Goal: Information Seeking & Learning: Learn about a topic

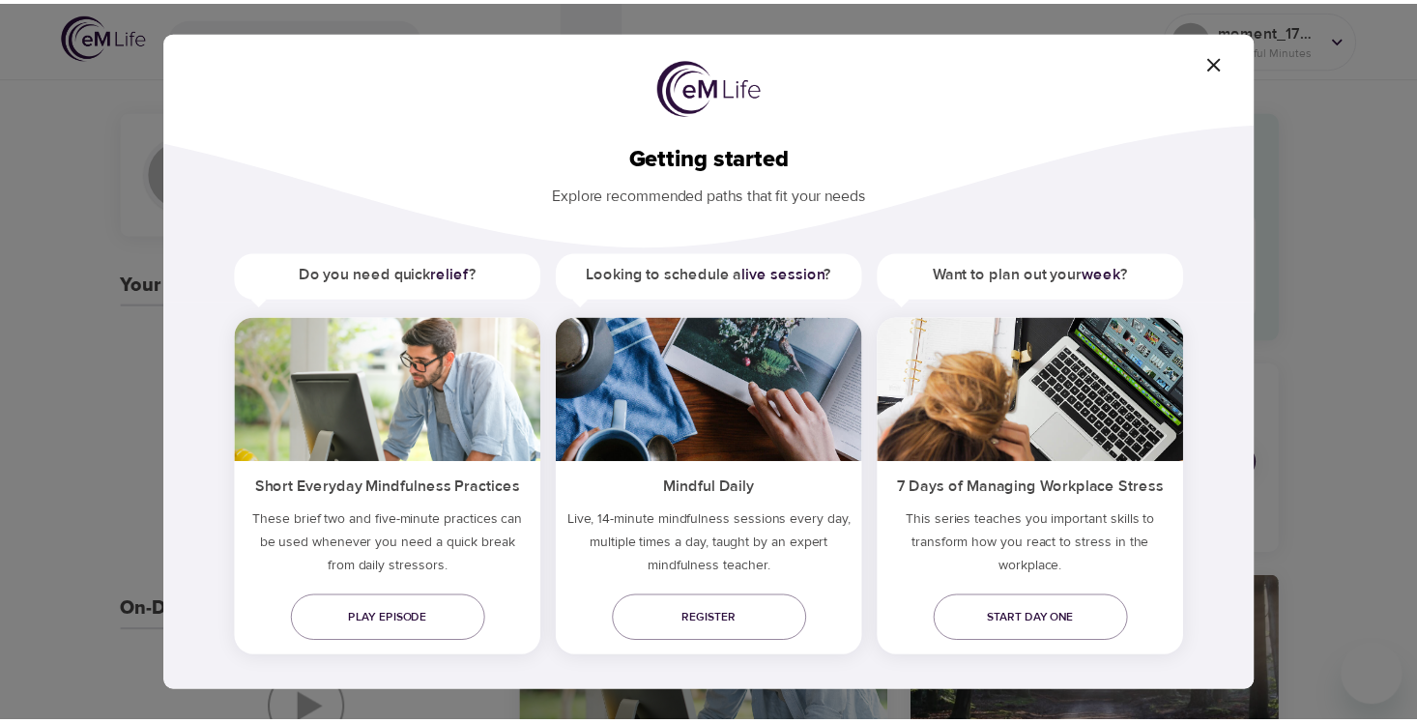
scroll to position [15, 0]
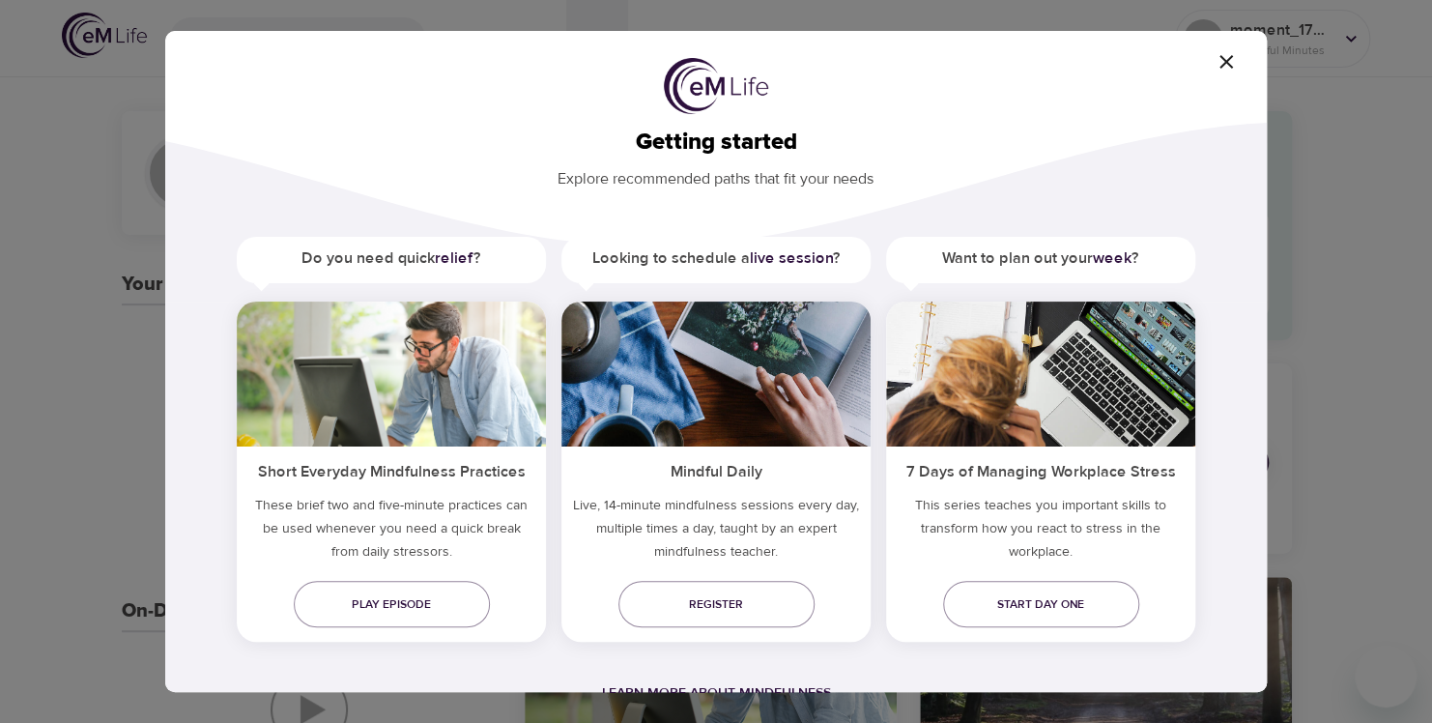
click at [1212, 67] on span "button" at bounding box center [1226, 61] width 46 height 23
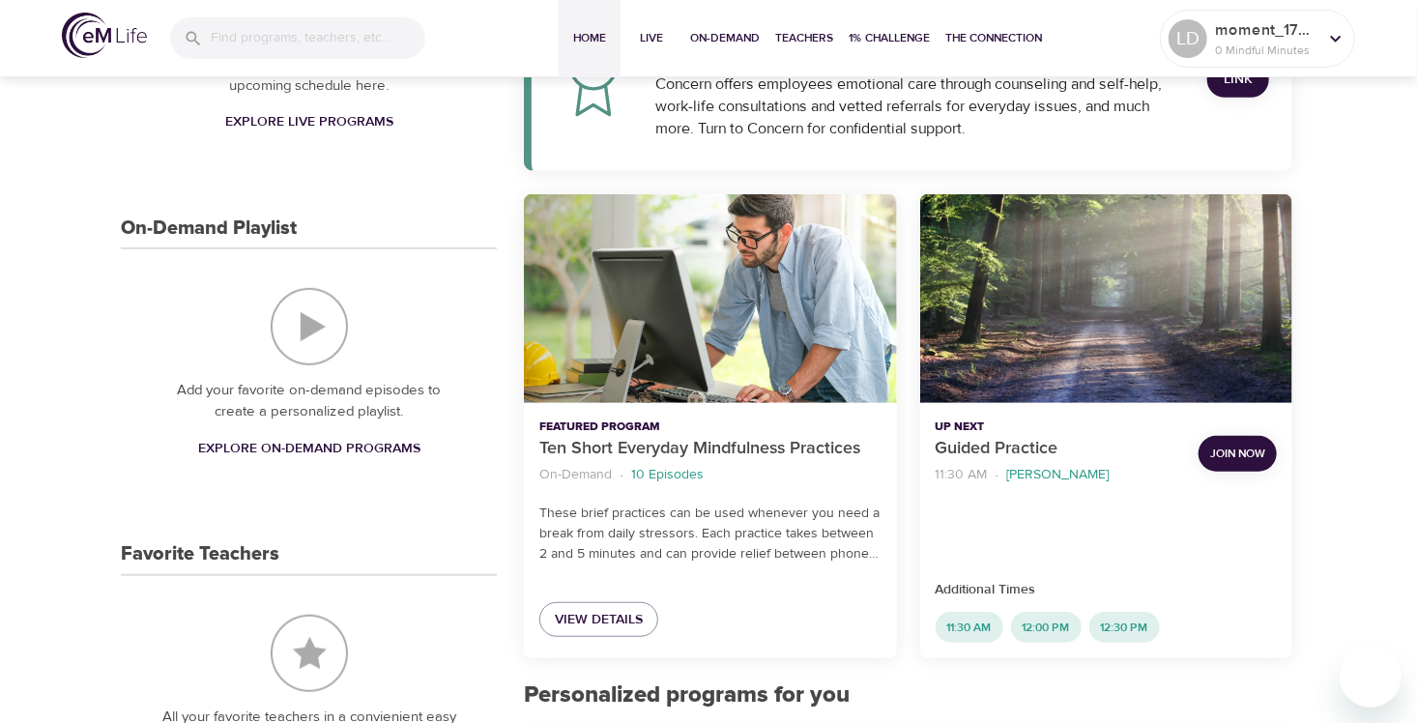
scroll to position [0, 0]
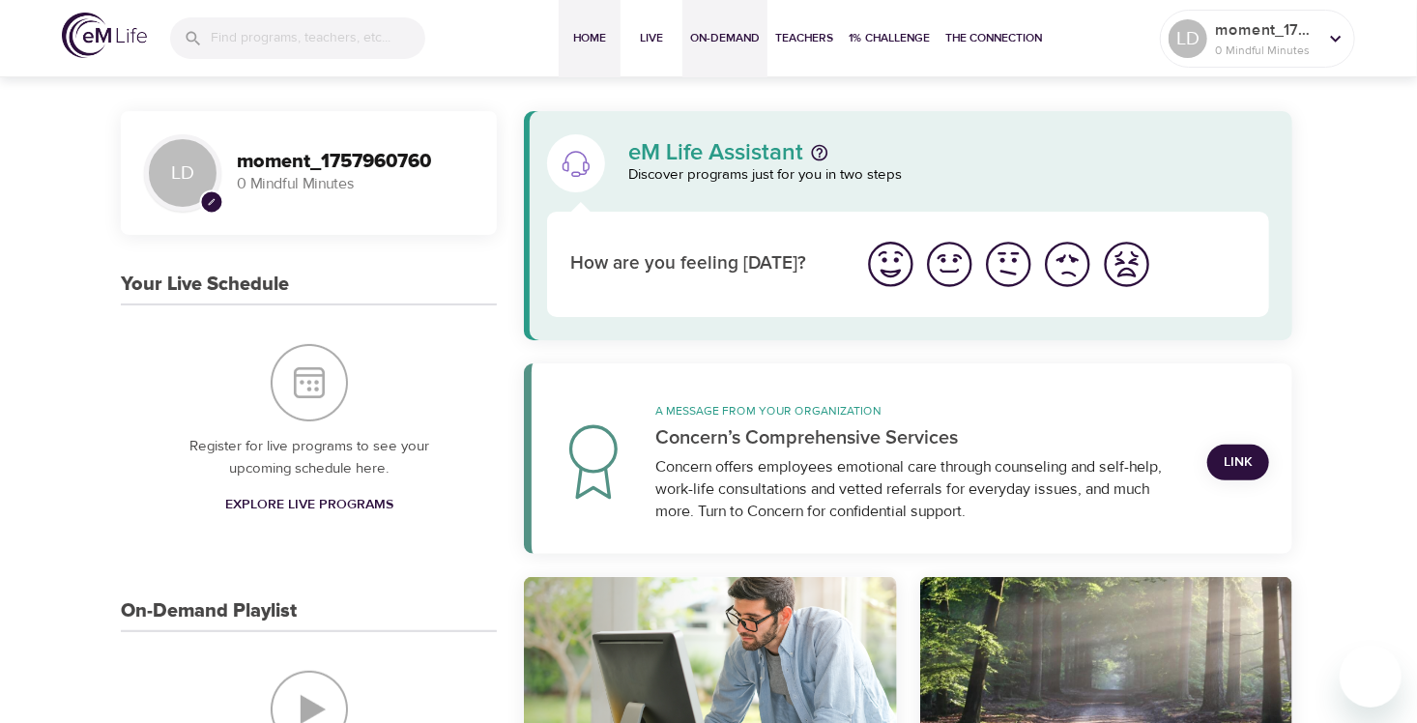
click at [745, 40] on span "On-Demand" at bounding box center [725, 38] width 70 height 20
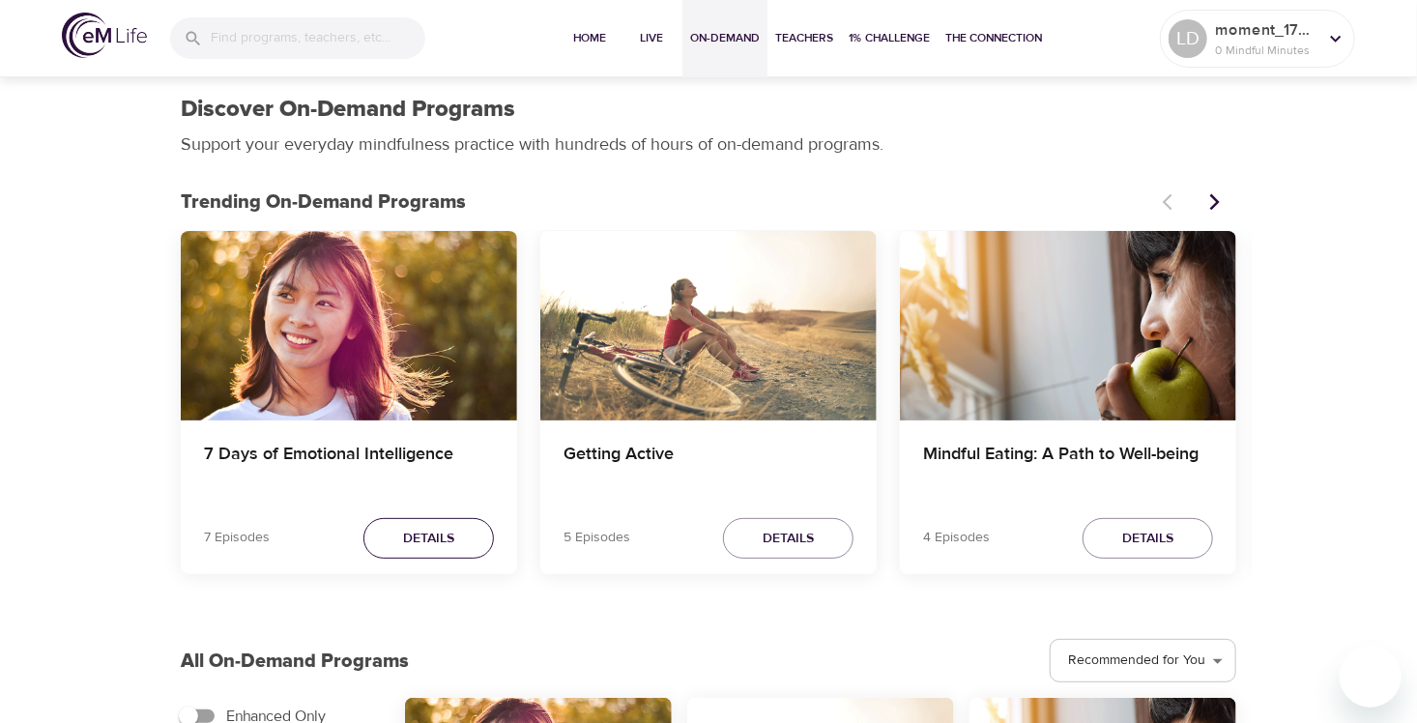
click at [449, 544] on span "Details" at bounding box center [428, 539] width 51 height 24
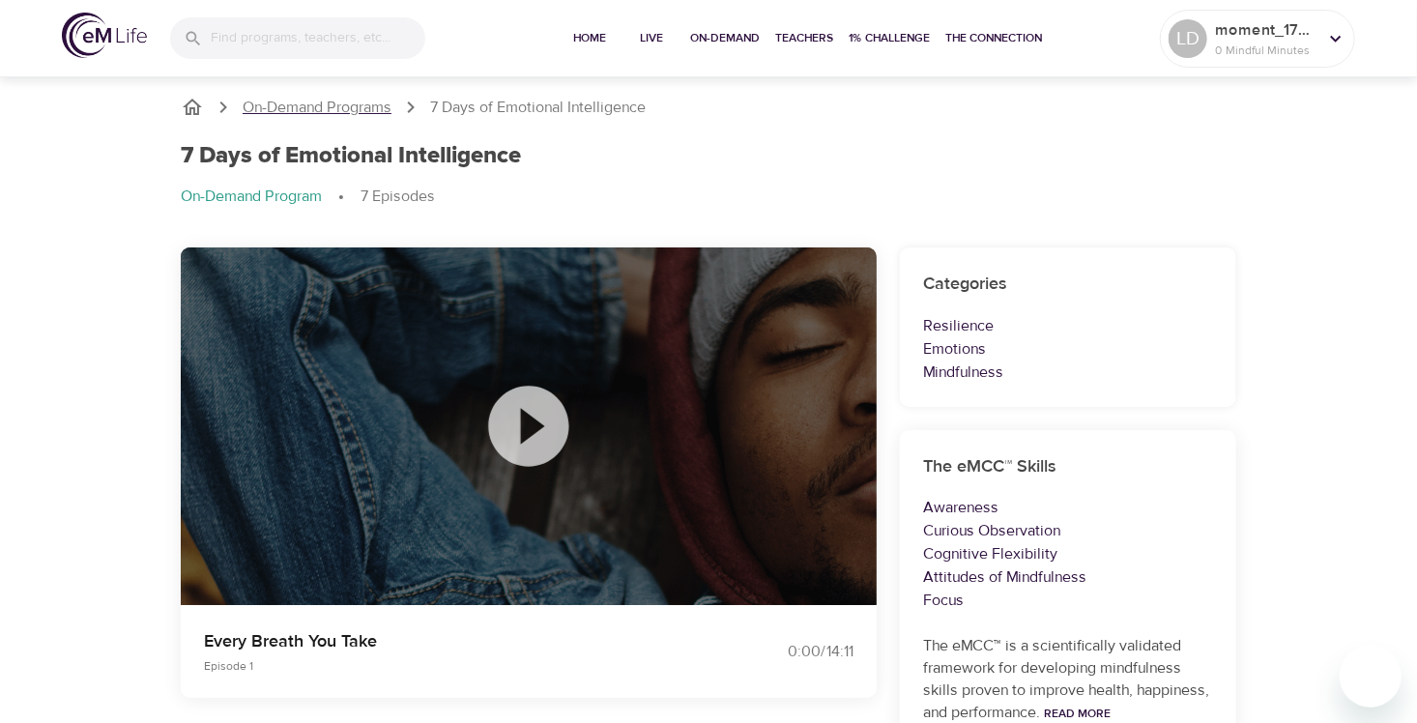
click at [352, 104] on p "On-Demand Programs" at bounding box center [317, 108] width 149 height 22
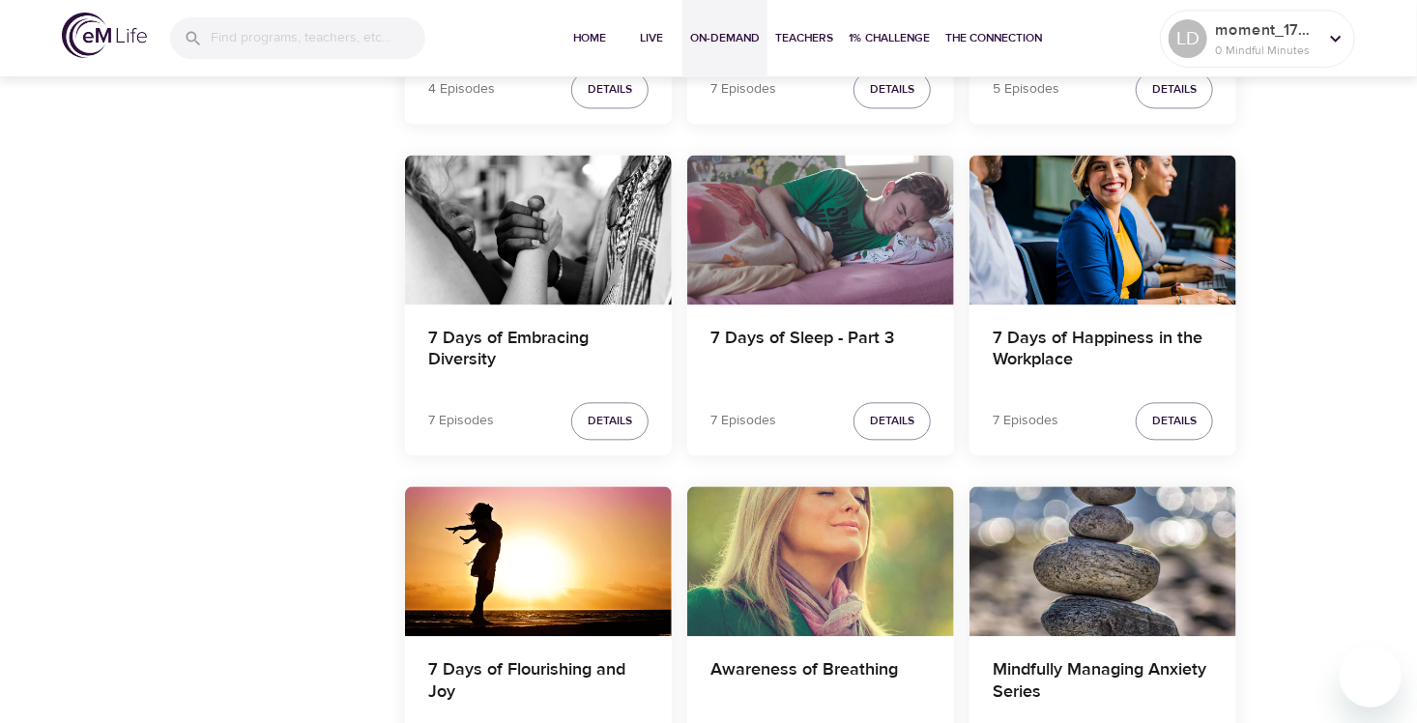
scroll to position [1933, 0]
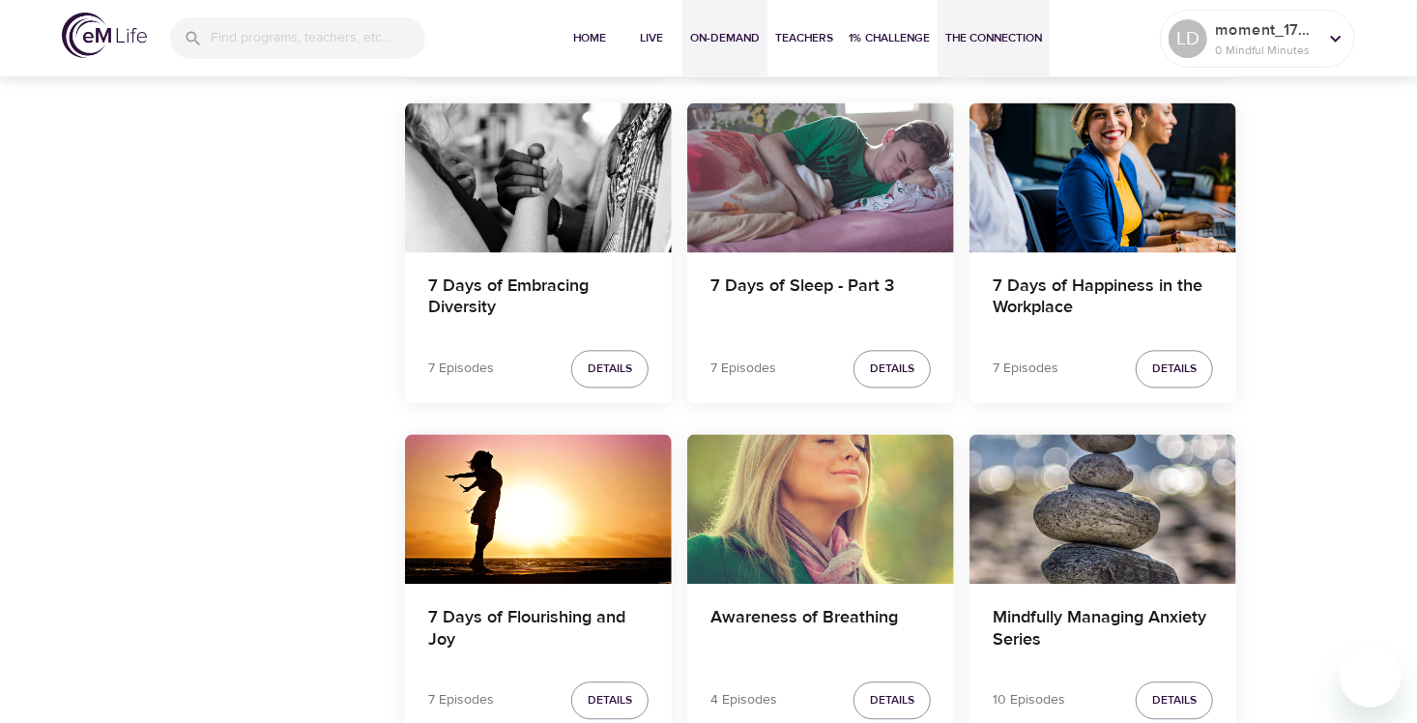
click at [968, 32] on span "The Connection" at bounding box center [993, 38] width 97 height 20
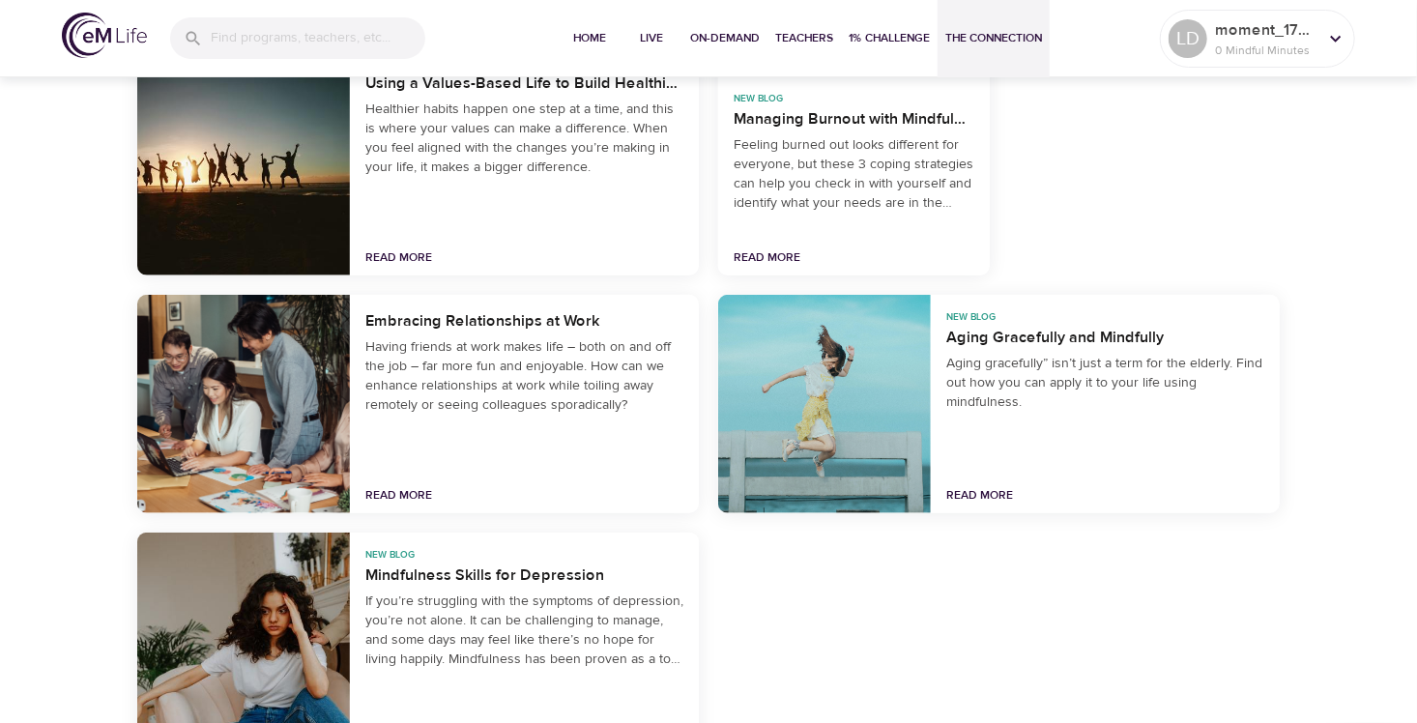
scroll to position [4253, 0]
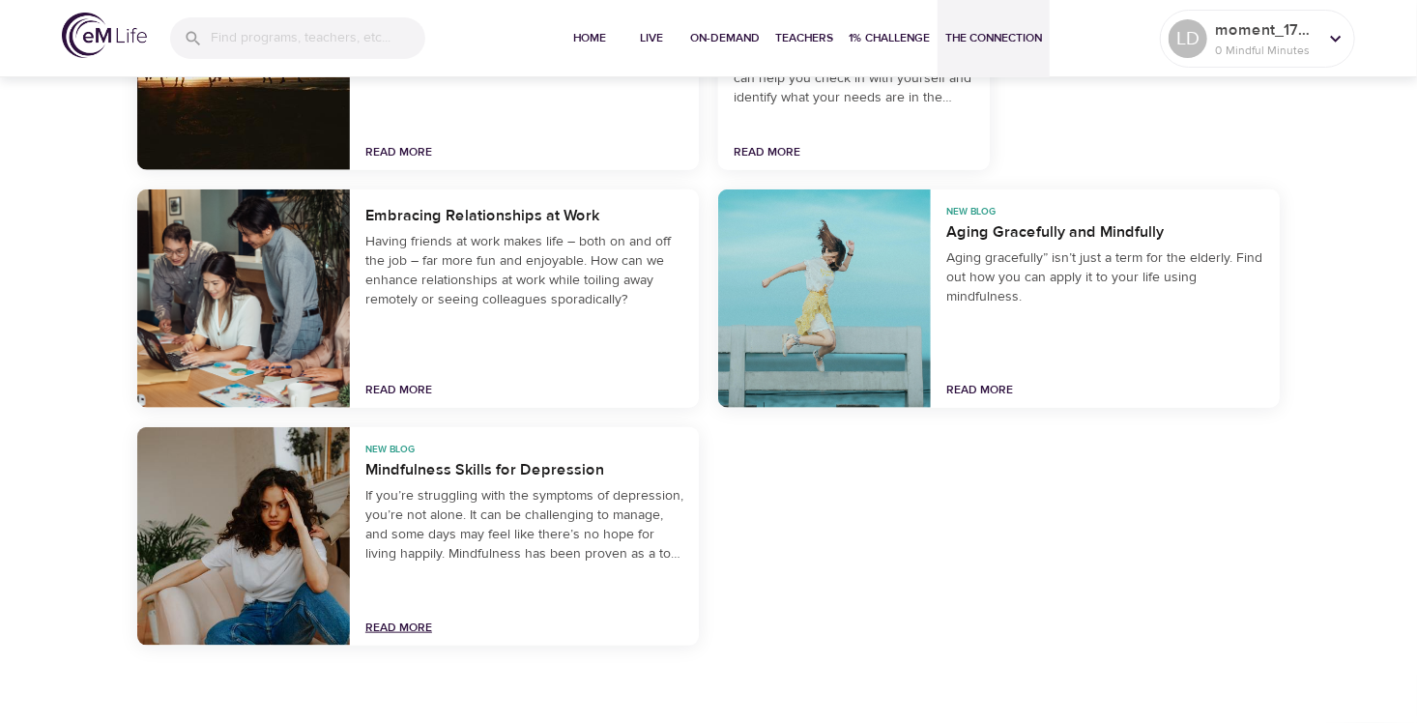
click at [399, 626] on link "Read More" at bounding box center [398, 627] width 67 height 15
